Goal: Task Accomplishment & Management: Complete application form

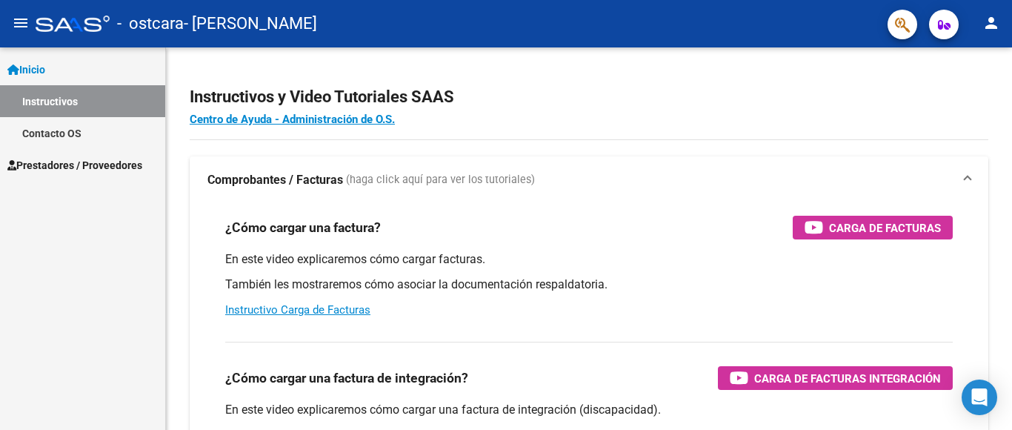
click at [120, 166] on span "Prestadores / Proveedores" at bounding box center [74, 165] width 135 height 16
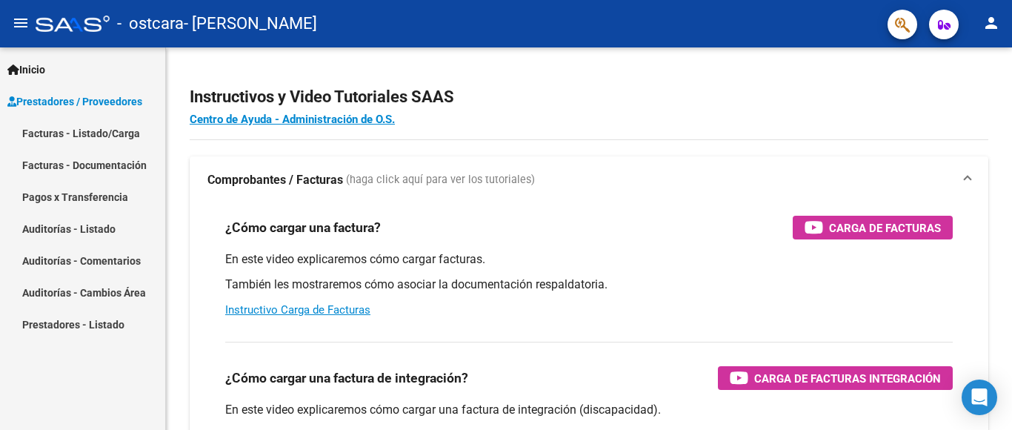
click at [113, 133] on link "Facturas - Listado/Carga" at bounding box center [82, 133] width 165 height 32
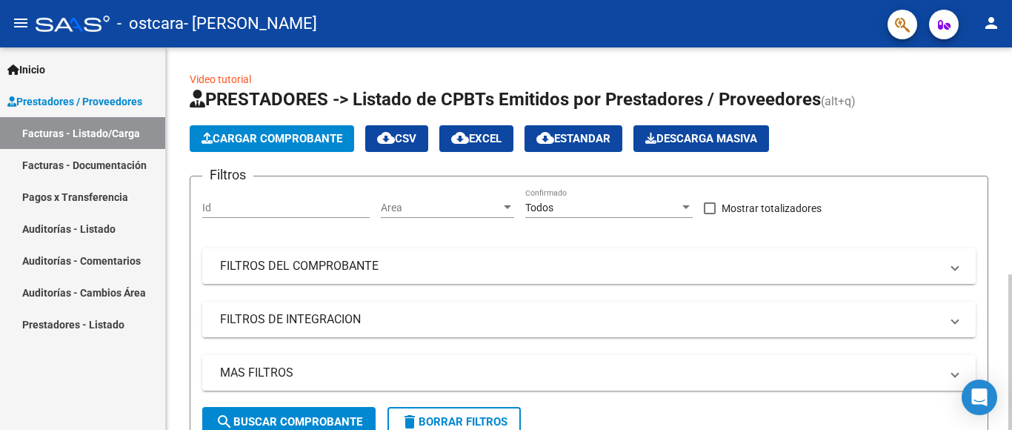
click at [289, 140] on span "Cargar Comprobante" at bounding box center [272, 138] width 141 height 13
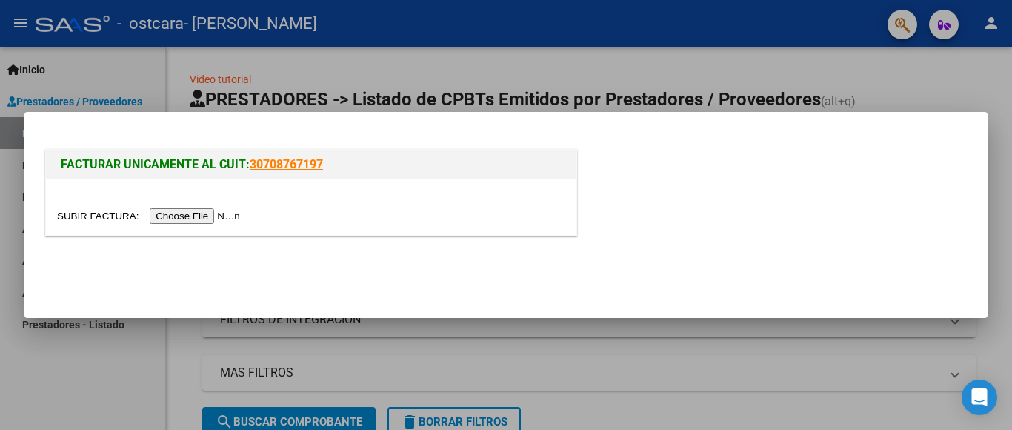
click at [186, 219] on input "file" at bounding box center [150, 216] width 187 height 16
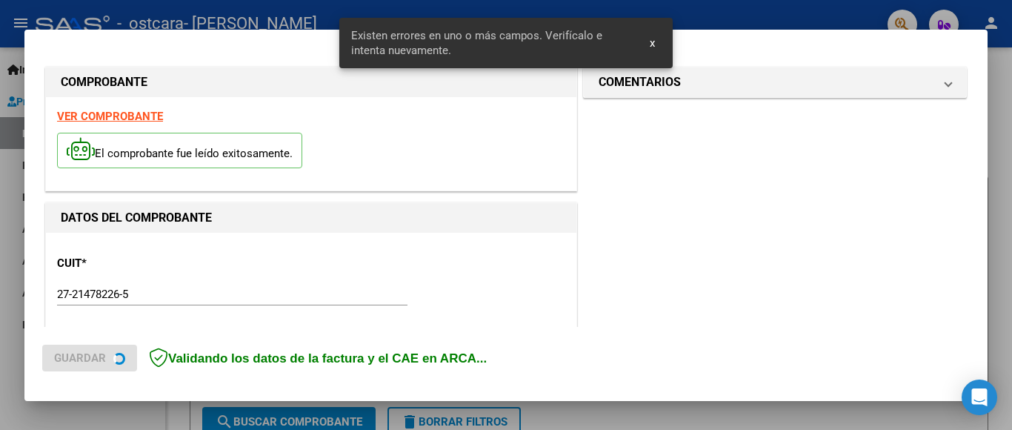
scroll to position [376, 0]
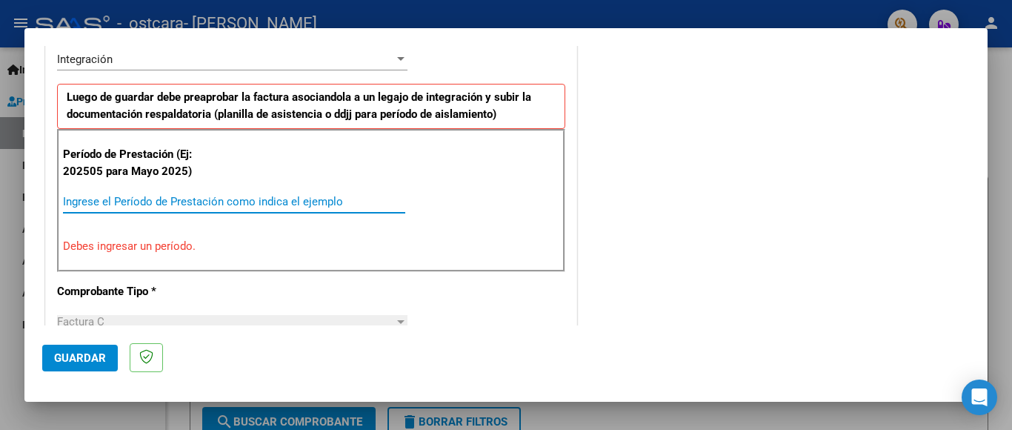
click at [77, 199] on input "Ingrese el Período de Prestación como indica el ejemplo" at bounding box center [234, 201] width 342 height 13
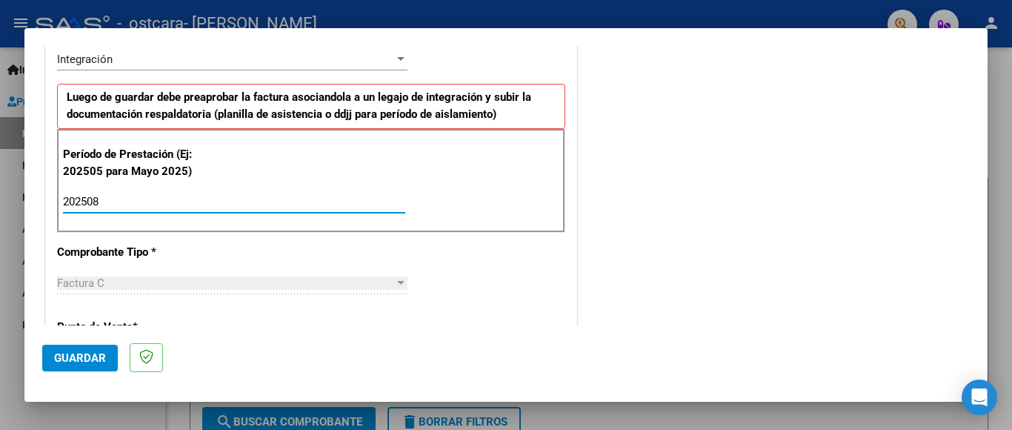
type input "202508"
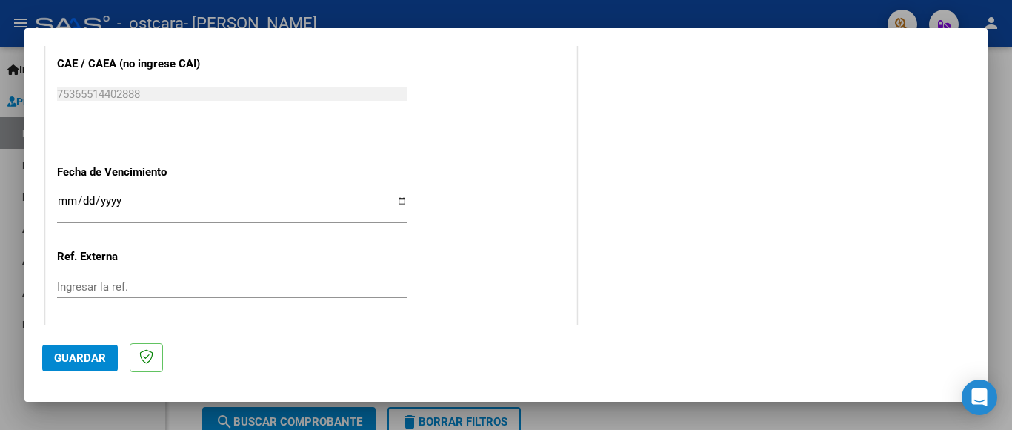
scroll to position [978, 0]
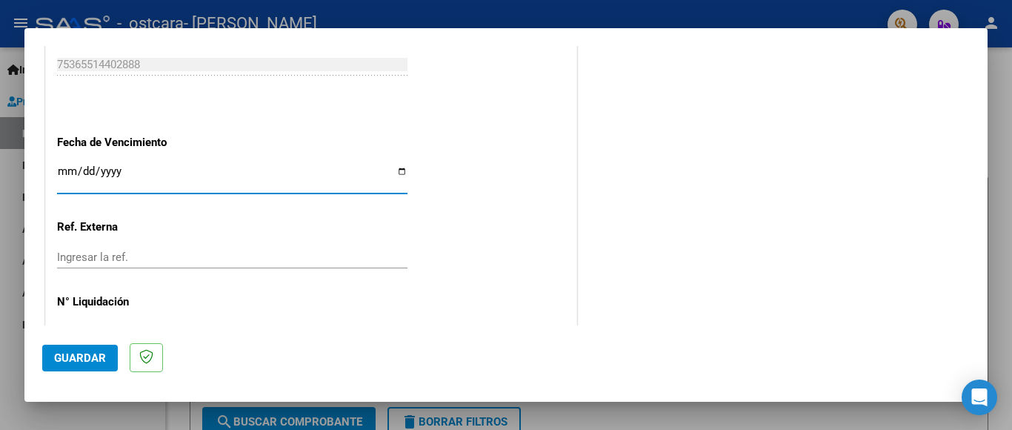
click at [394, 165] on input "Ingresar la fecha" at bounding box center [232, 177] width 350 height 24
type input "[DATE]"
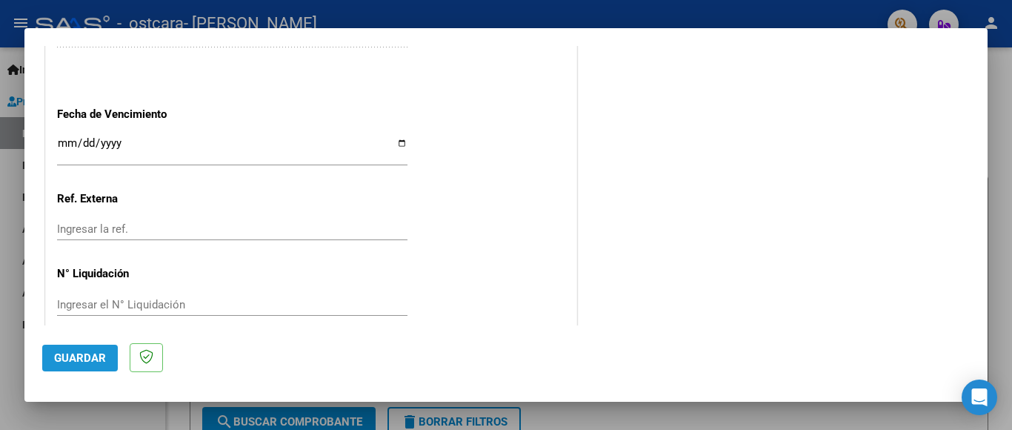
click at [71, 362] on span "Guardar" at bounding box center [80, 357] width 52 height 13
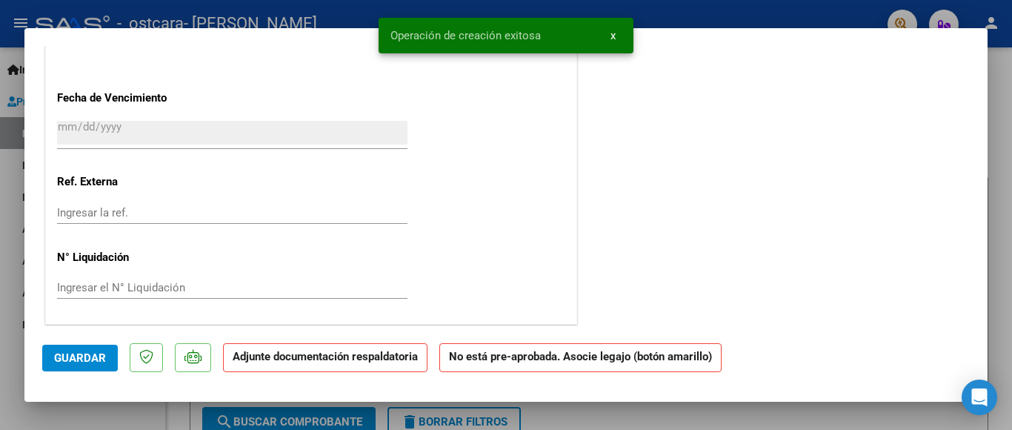
scroll to position [0, 0]
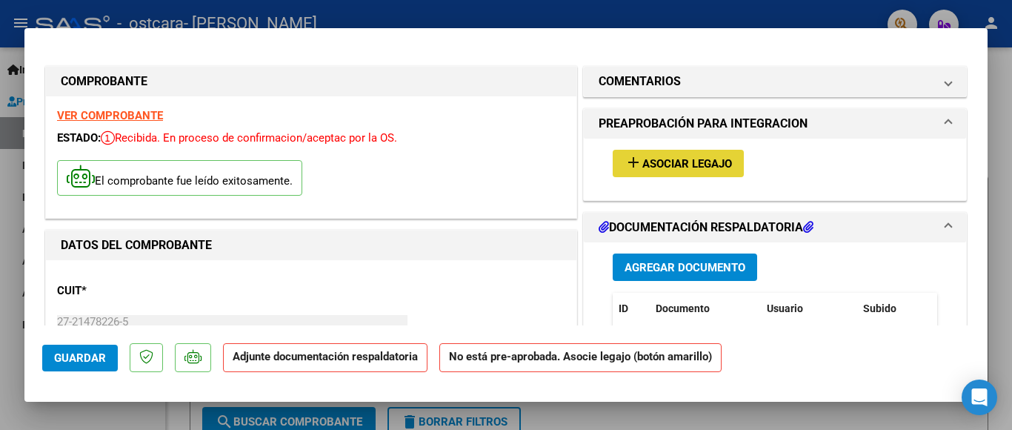
click at [685, 161] on span "Asociar Legajo" at bounding box center [687, 163] width 90 height 13
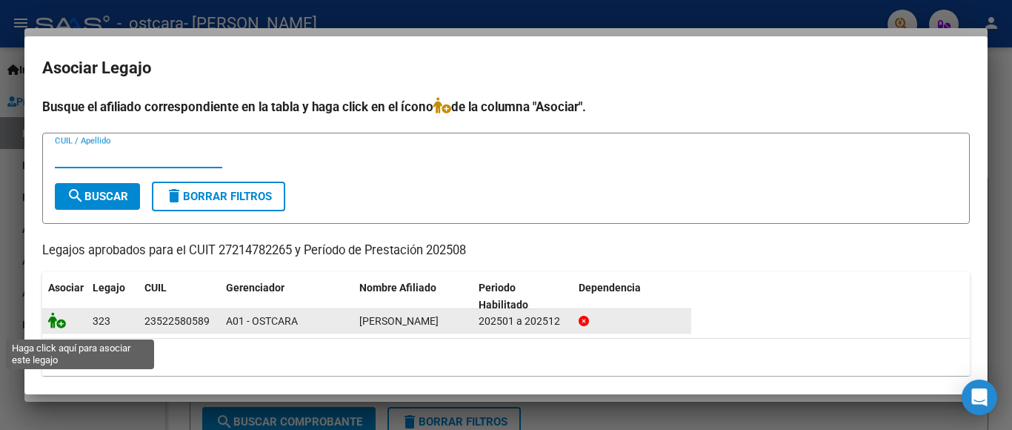
click at [57, 328] on icon at bounding box center [57, 320] width 18 height 16
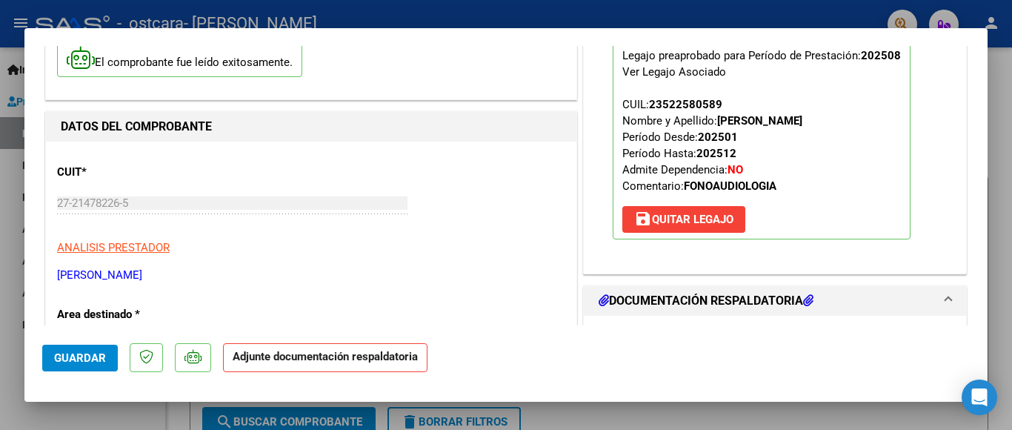
scroll to position [178, 0]
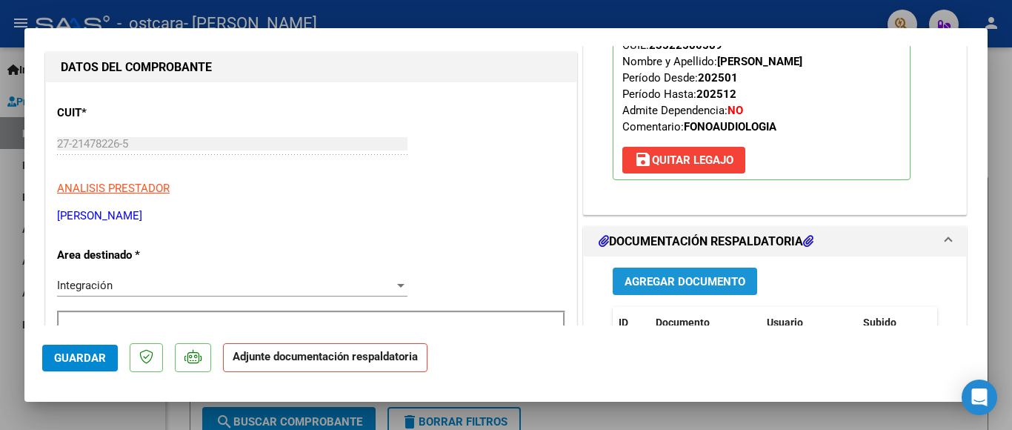
click at [660, 280] on span "Agregar Documento" at bounding box center [685, 281] width 121 height 13
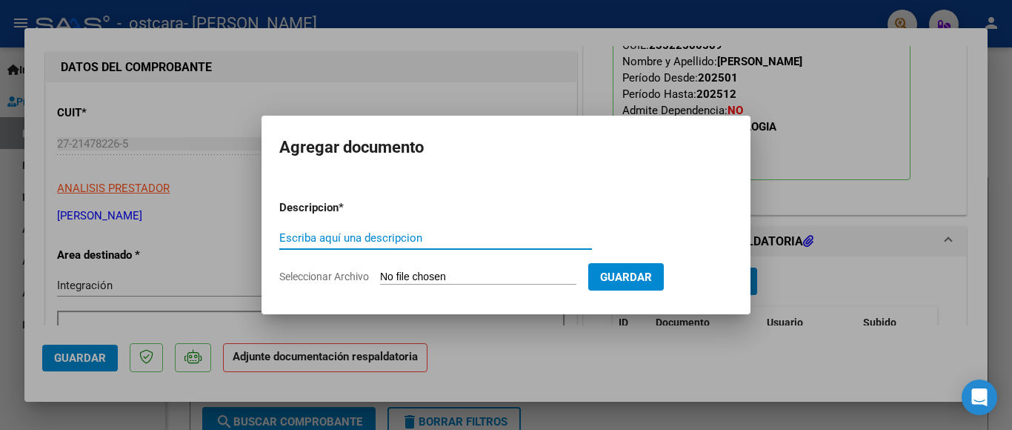
click at [288, 236] on input "Escriba aquí una descripcion" at bounding box center [435, 237] width 313 height 13
type input "Planilla de asistencia"
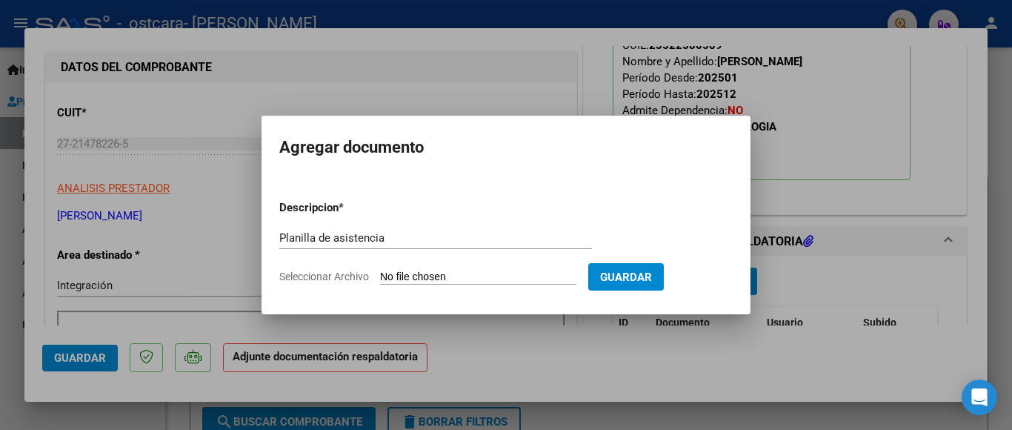
click at [396, 271] on input "Seleccionar Archivo" at bounding box center [478, 277] width 196 height 14
type input "C:\fakepath\[PERSON_NAME] [DATE] 1.pdf"
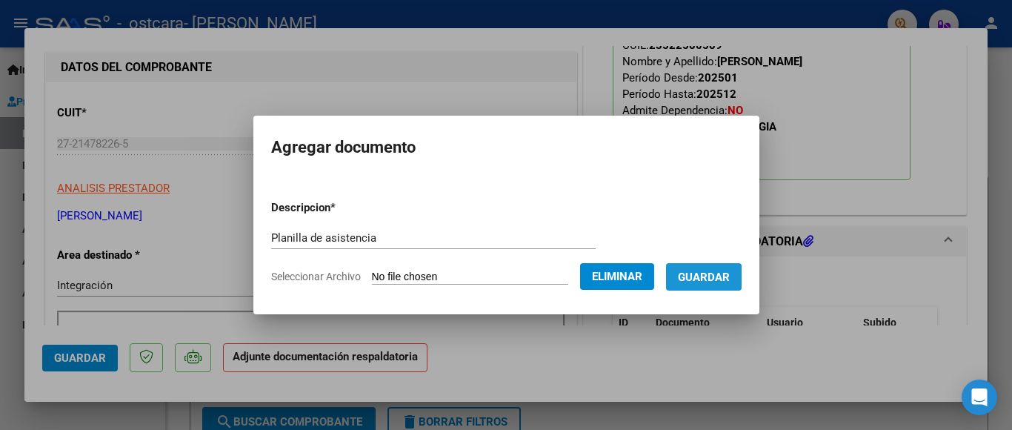
click at [699, 273] on span "Guardar" at bounding box center [704, 276] width 52 height 13
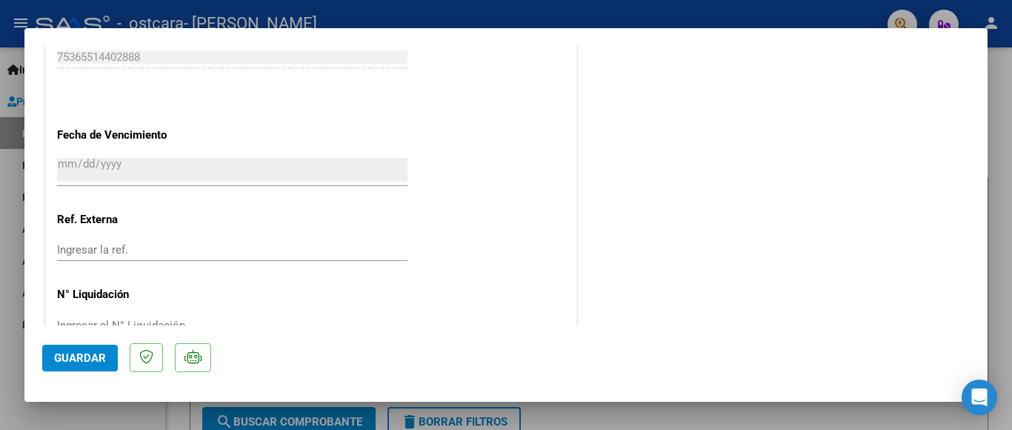
scroll to position [1028, 0]
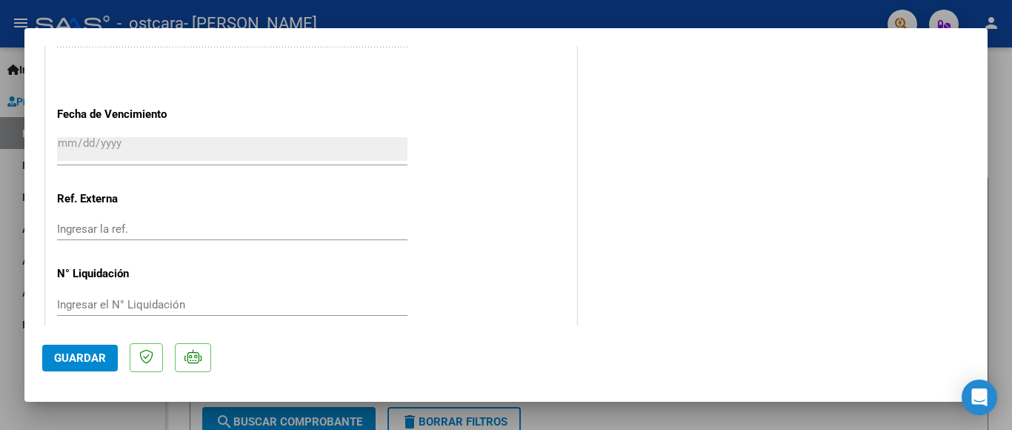
click at [81, 363] on span "Guardar" at bounding box center [80, 357] width 52 height 13
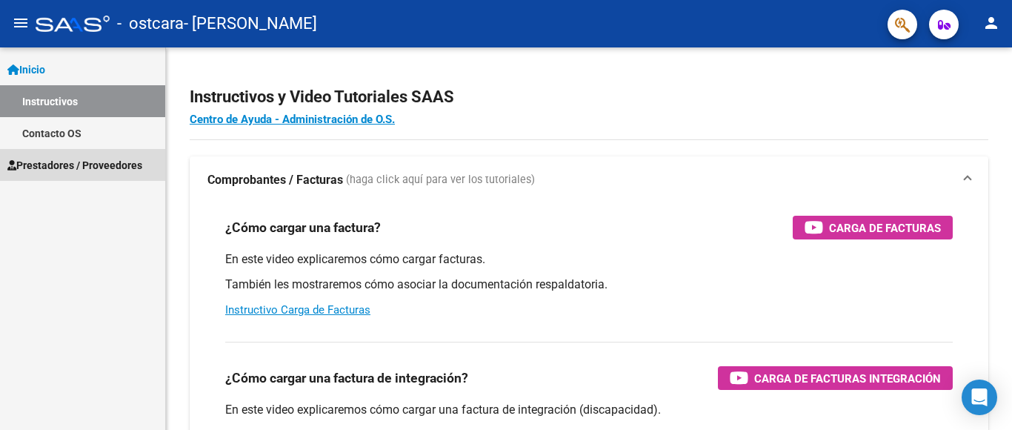
click at [114, 166] on span "Prestadores / Proveedores" at bounding box center [74, 165] width 135 height 16
click at [98, 164] on span "Prestadores / Proveedores" at bounding box center [74, 165] width 135 height 16
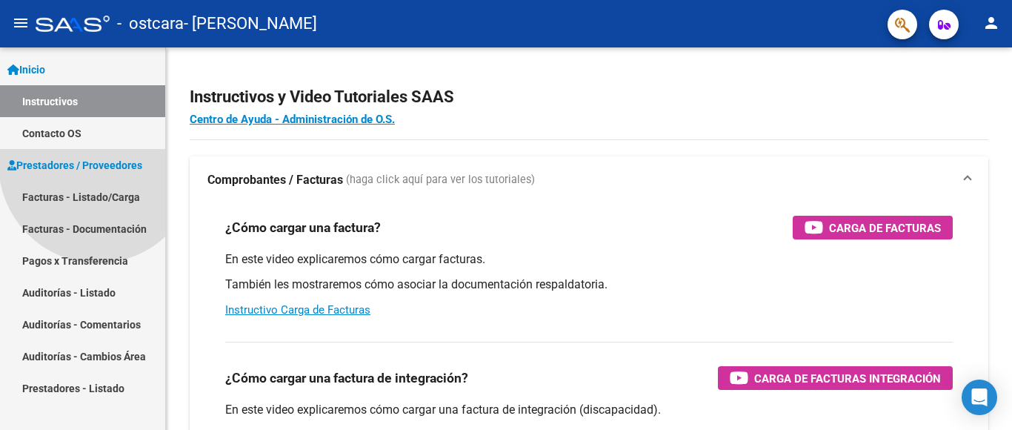
click at [98, 164] on span "Prestadores / Proveedores" at bounding box center [74, 165] width 135 height 16
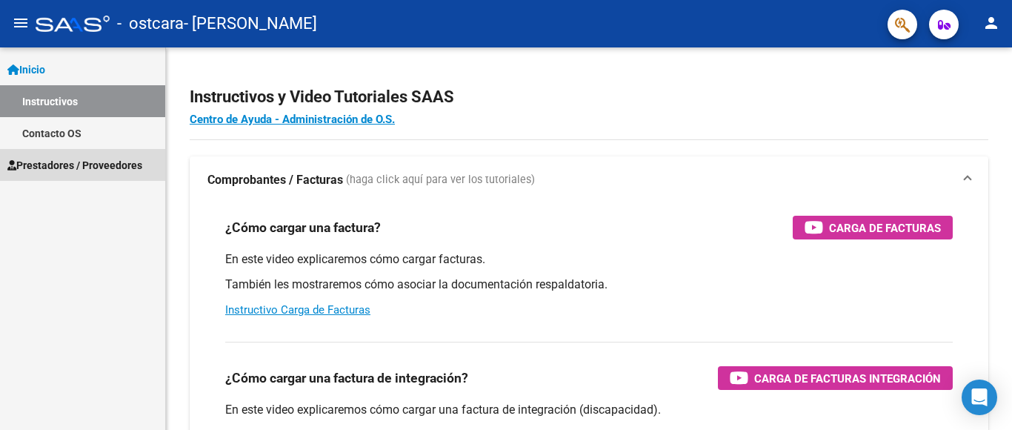
click at [72, 165] on span "Prestadores / Proveedores" at bounding box center [74, 165] width 135 height 16
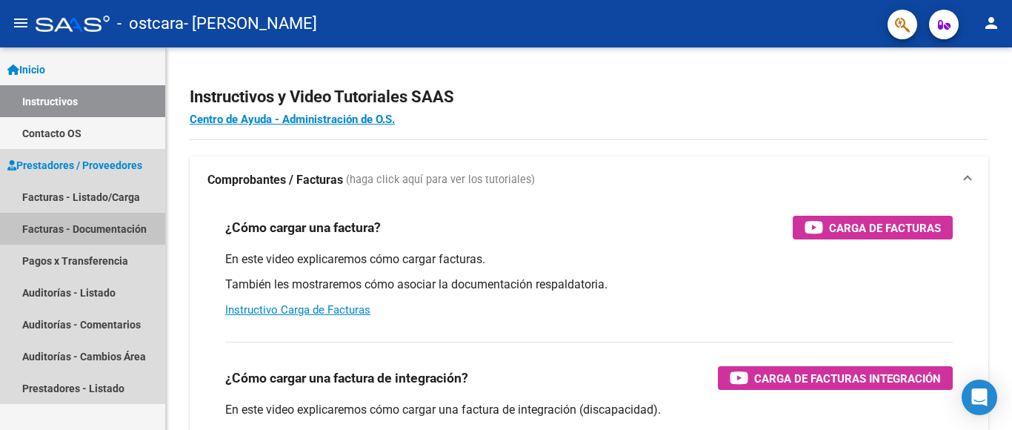
click at [106, 227] on link "Facturas - Documentación" at bounding box center [82, 229] width 165 height 32
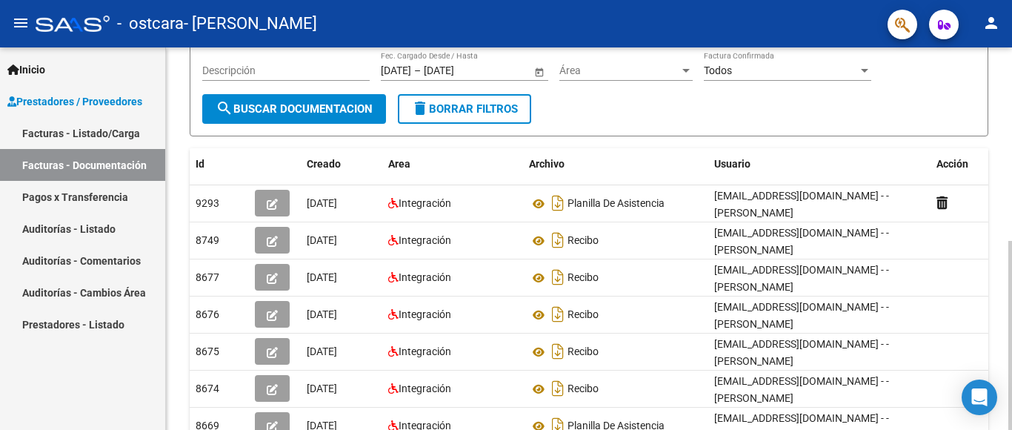
scroll to position [178, 0]
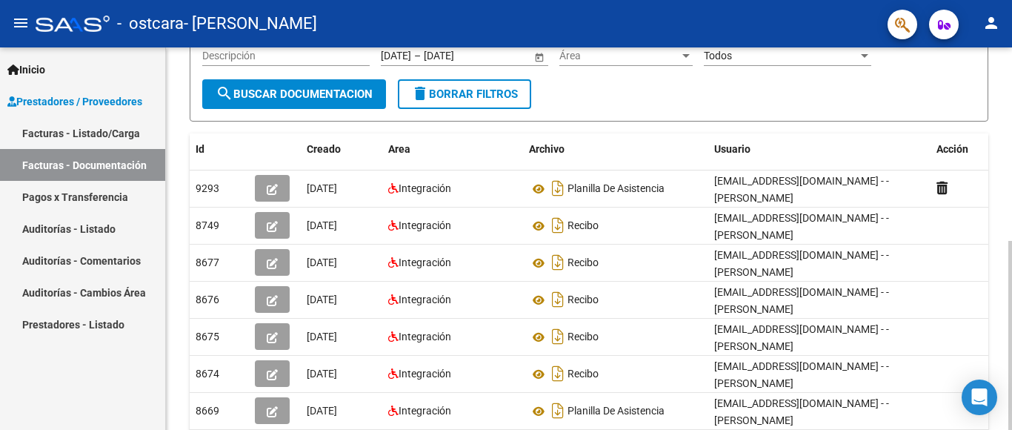
click at [1011, 293] on div at bounding box center [1010, 335] width 4 height 189
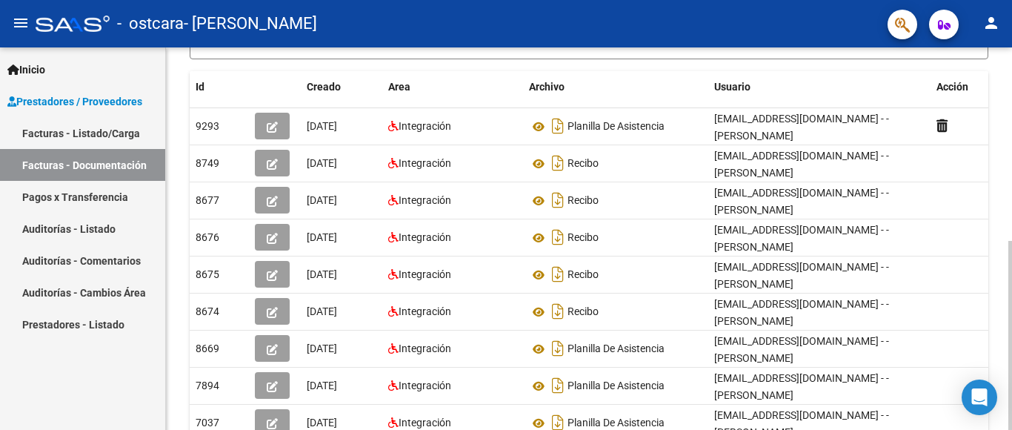
scroll to position [264, 0]
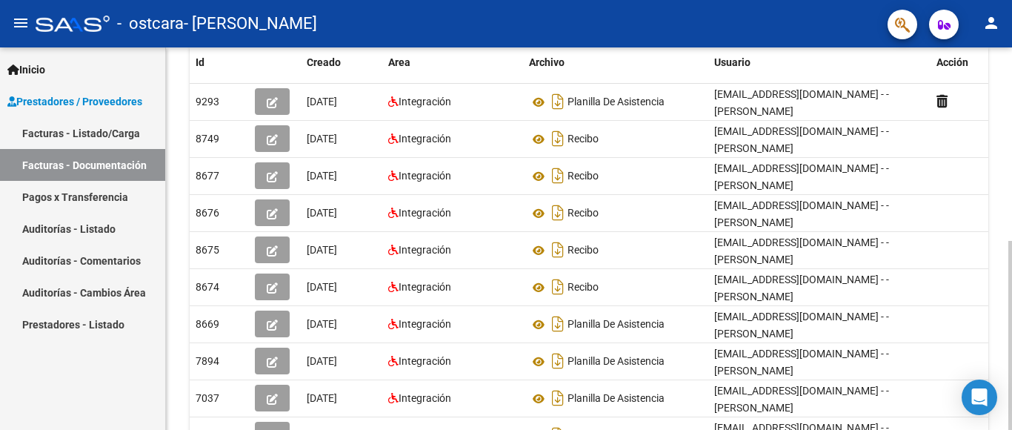
click at [1011, 336] on div at bounding box center [1010, 335] width 4 height 189
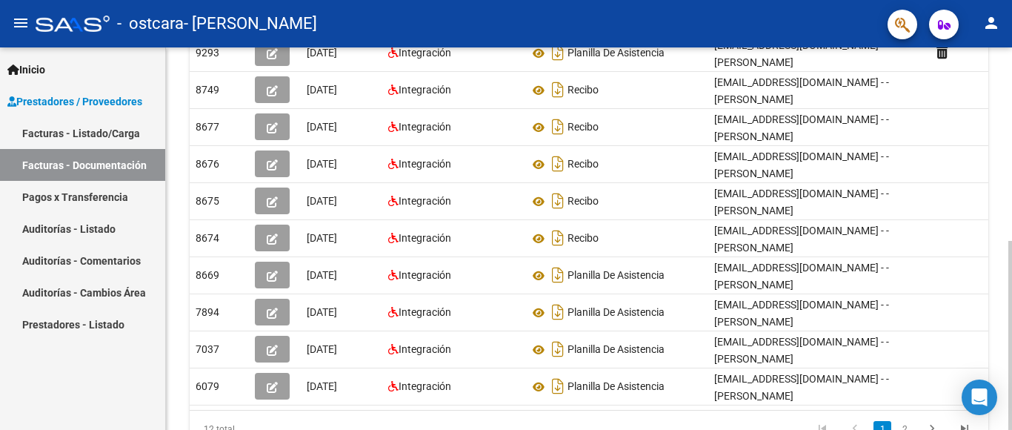
scroll to position [315, 0]
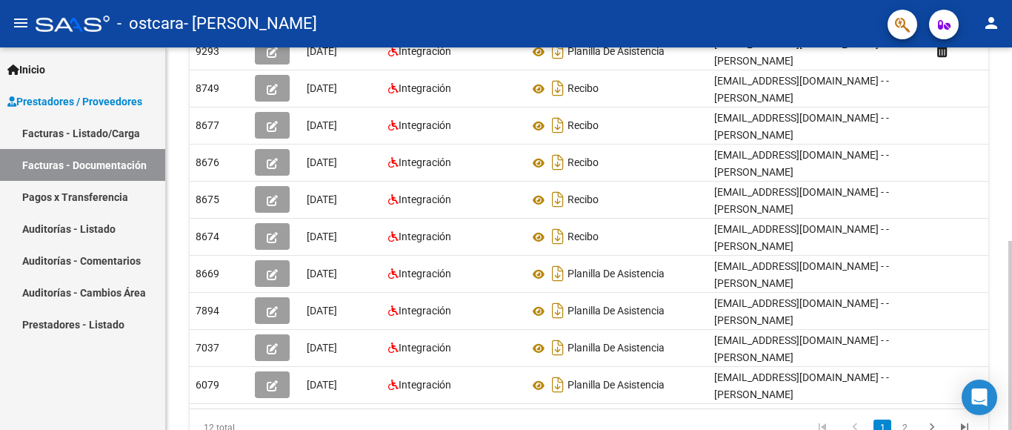
click at [1011, 283] on div at bounding box center [1010, 335] width 4 height 189
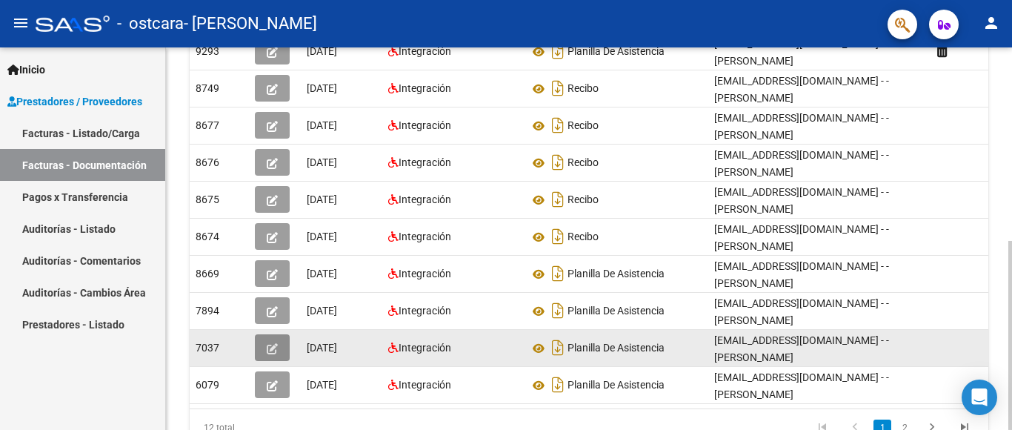
click at [273, 350] on icon "button" at bounding box center [272, 348] width 11 height 11
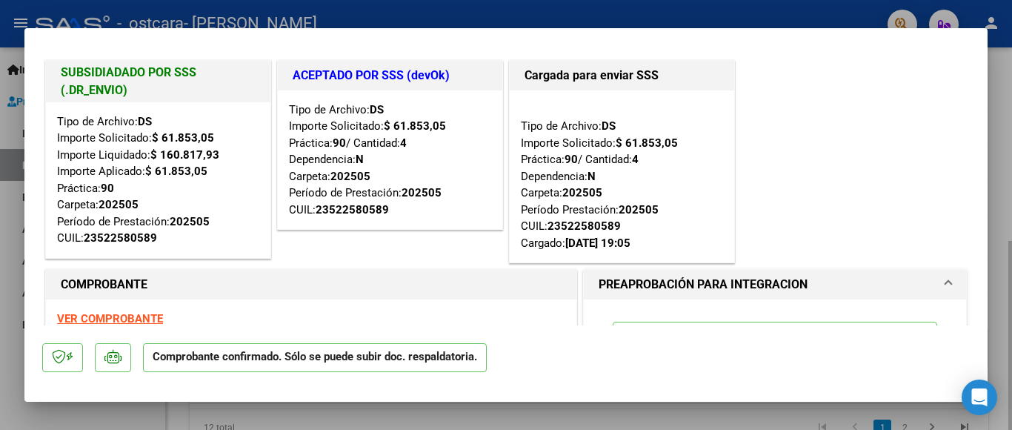
scroll to position [0, 0]
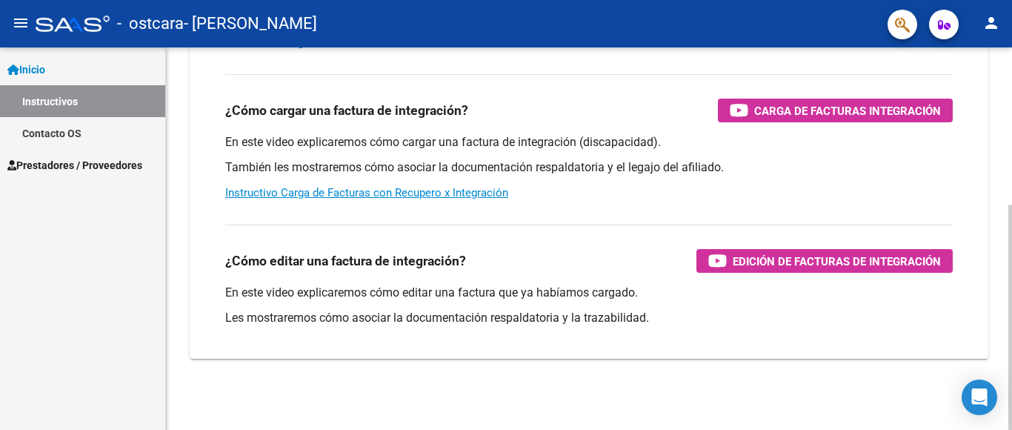
scroll to position [267, 0]
click at [87, 163] on span "Prestadores / Proveedores" at bounding box center [74, 165] width 135 height 16
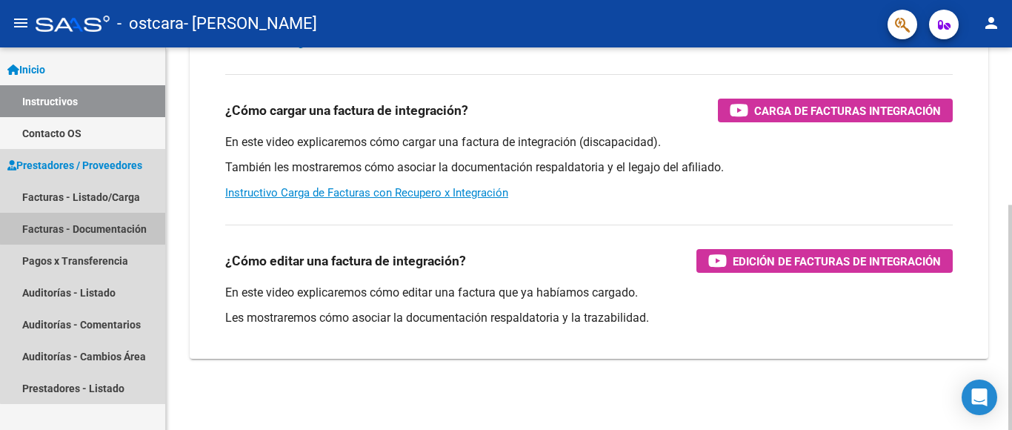
click at [92, 227] on link "Facturas - Documentación" at bounding box center [82, 229] width 165 height 32
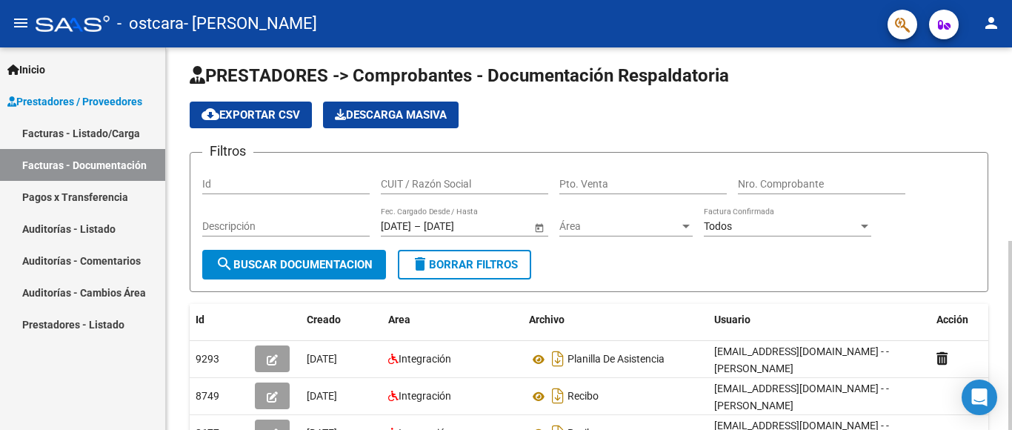
scroll to position [315, 0]
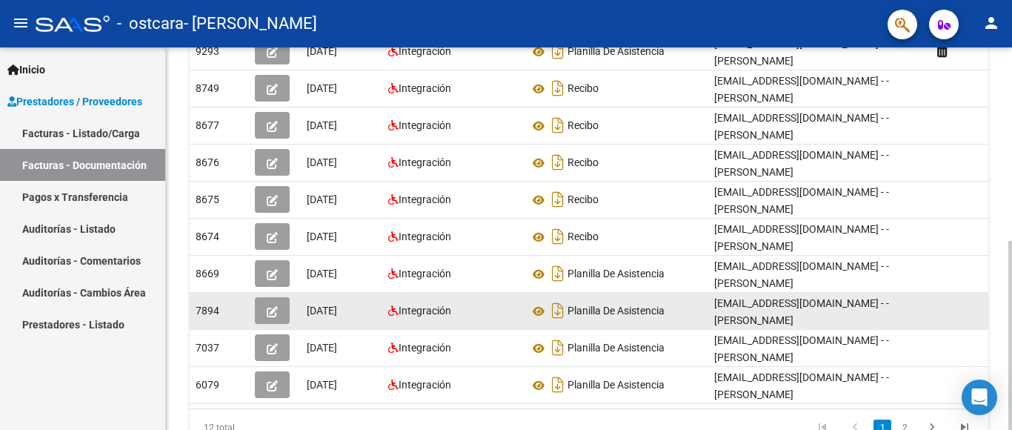
click at [274, 309] on icon "button" at bounding box center [272, 311] width 11 height 11
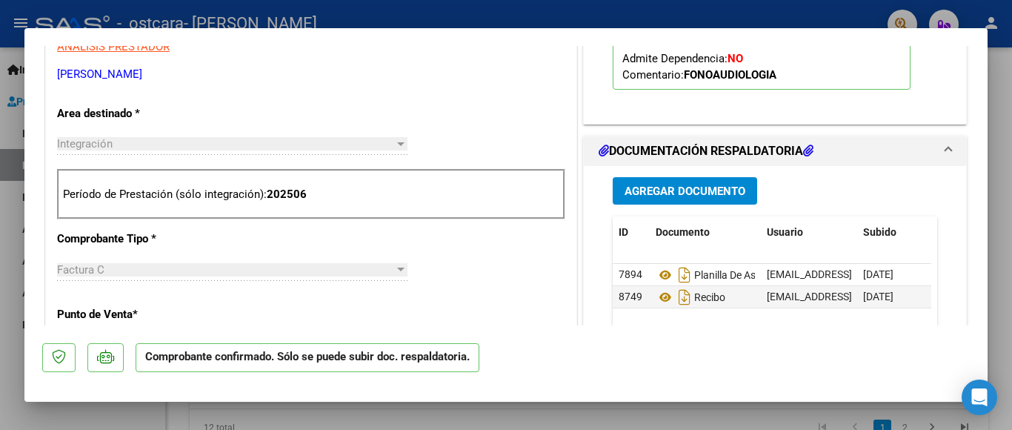
scroll to position [504, 0]
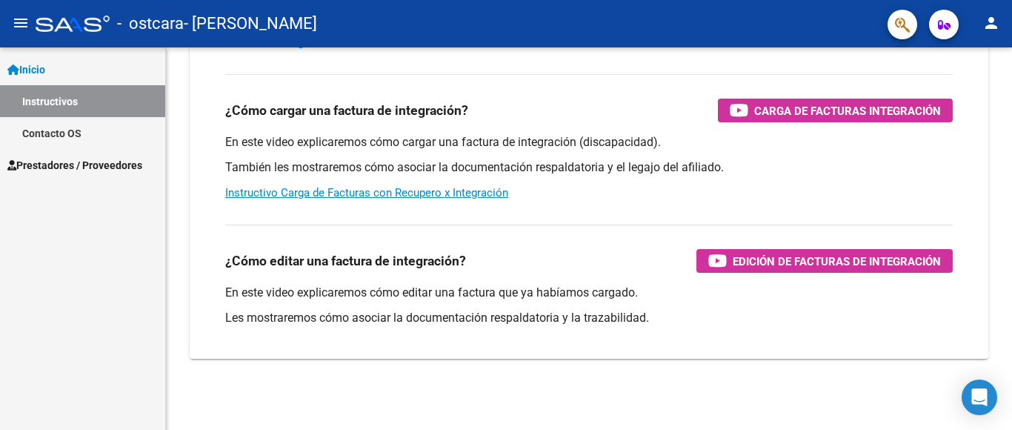
scroll to position [267, 0]
